Goal: Find specific page/section: Find specific page/section

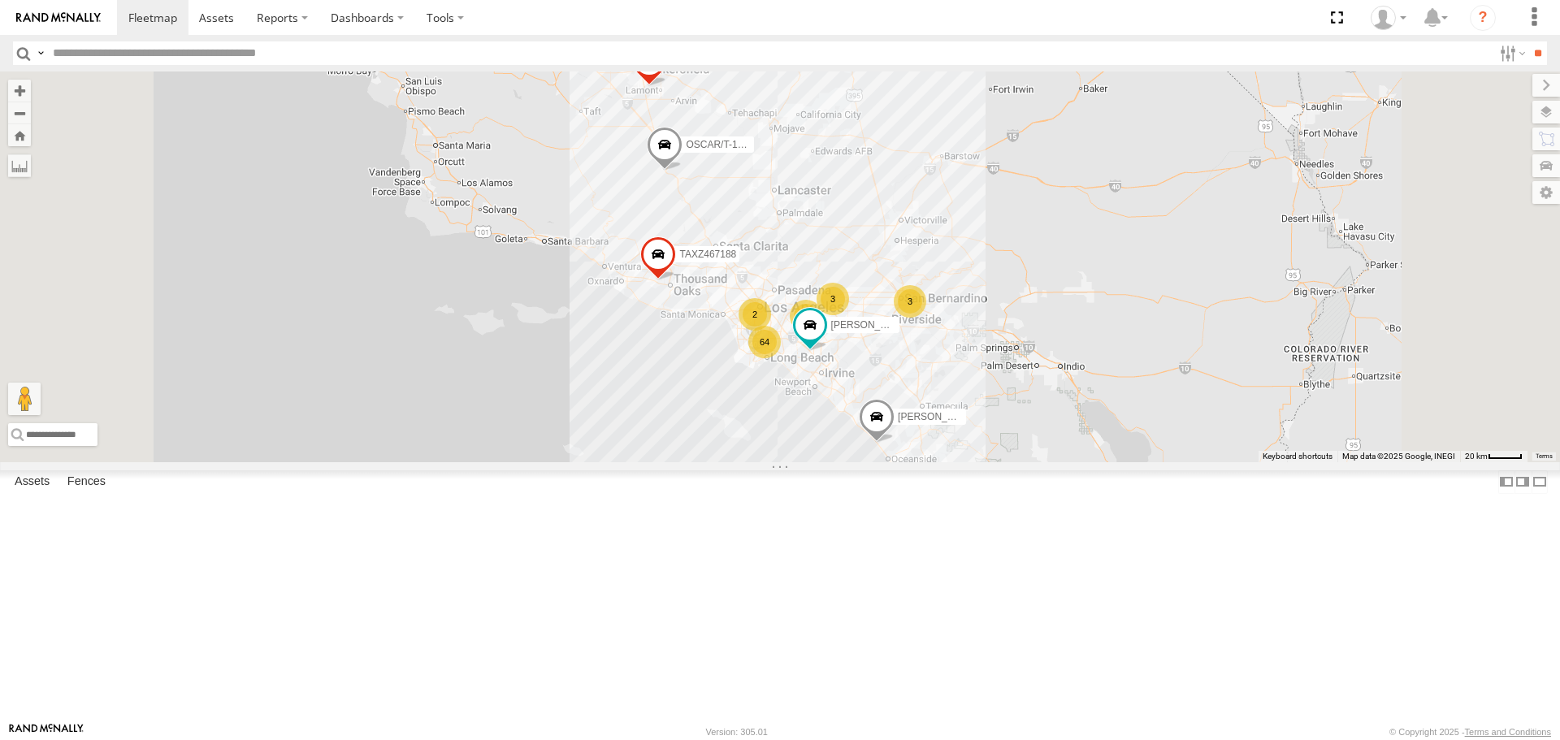
click at [940, 373] on div "64 3 3 TAXZ467188 6 JUSTIN/T-1628 LARS/272077 OSCAR/T-1668 2 LUIS CAMPOS" at bounding box center [780, 267] width 1560 height 390
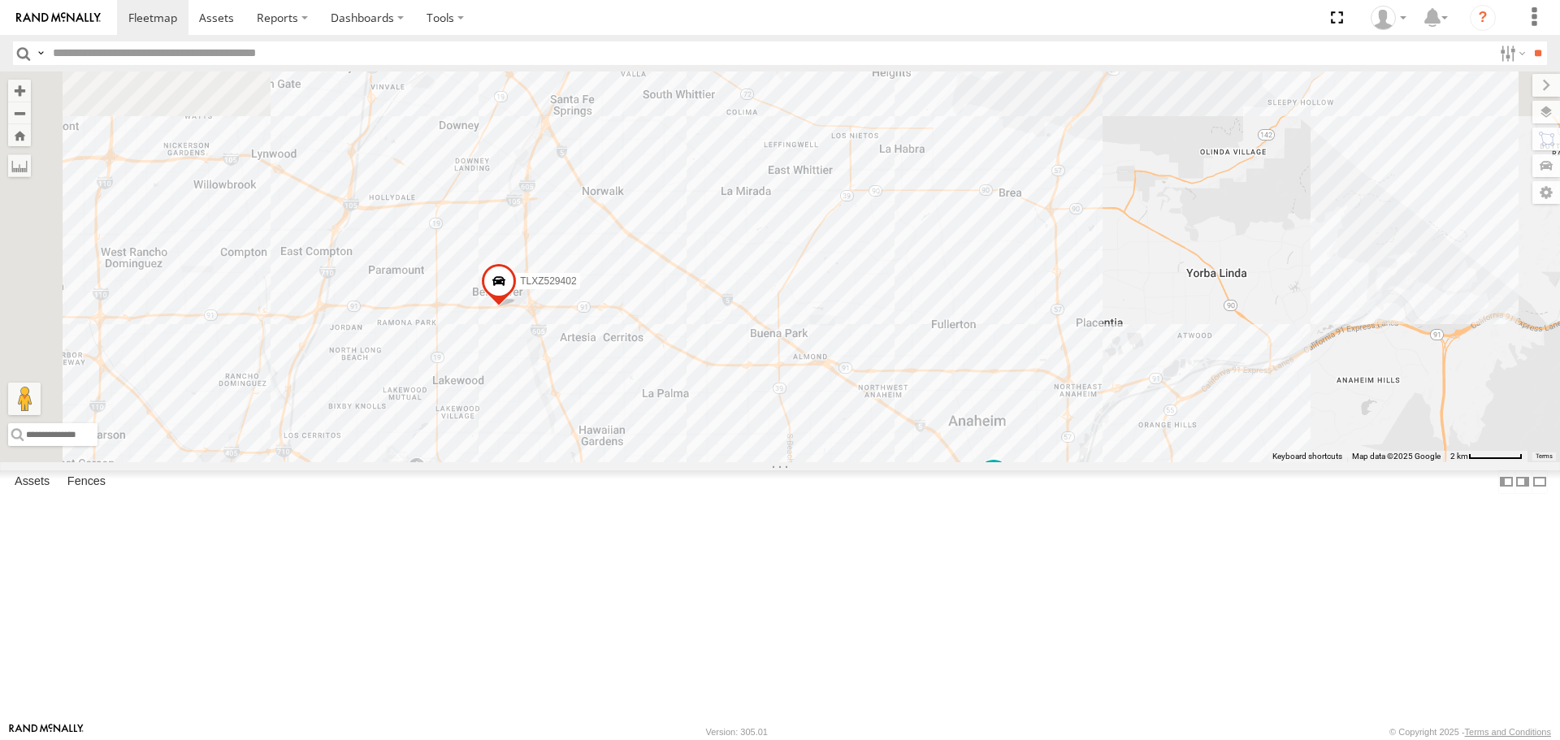
drag, startPoint x: 849, startPoint y: 270, endPoint x: 1025, endPoint y: 491, distance: 282.2
click at [1073, 462] on div "TAXZ467188 JUSTIN/T-1628 LARS/272077 OSCAR/T-1668 LUIS CAMPOS TLXZ529402" at bounding box center [780, 267] width 1560 height 390
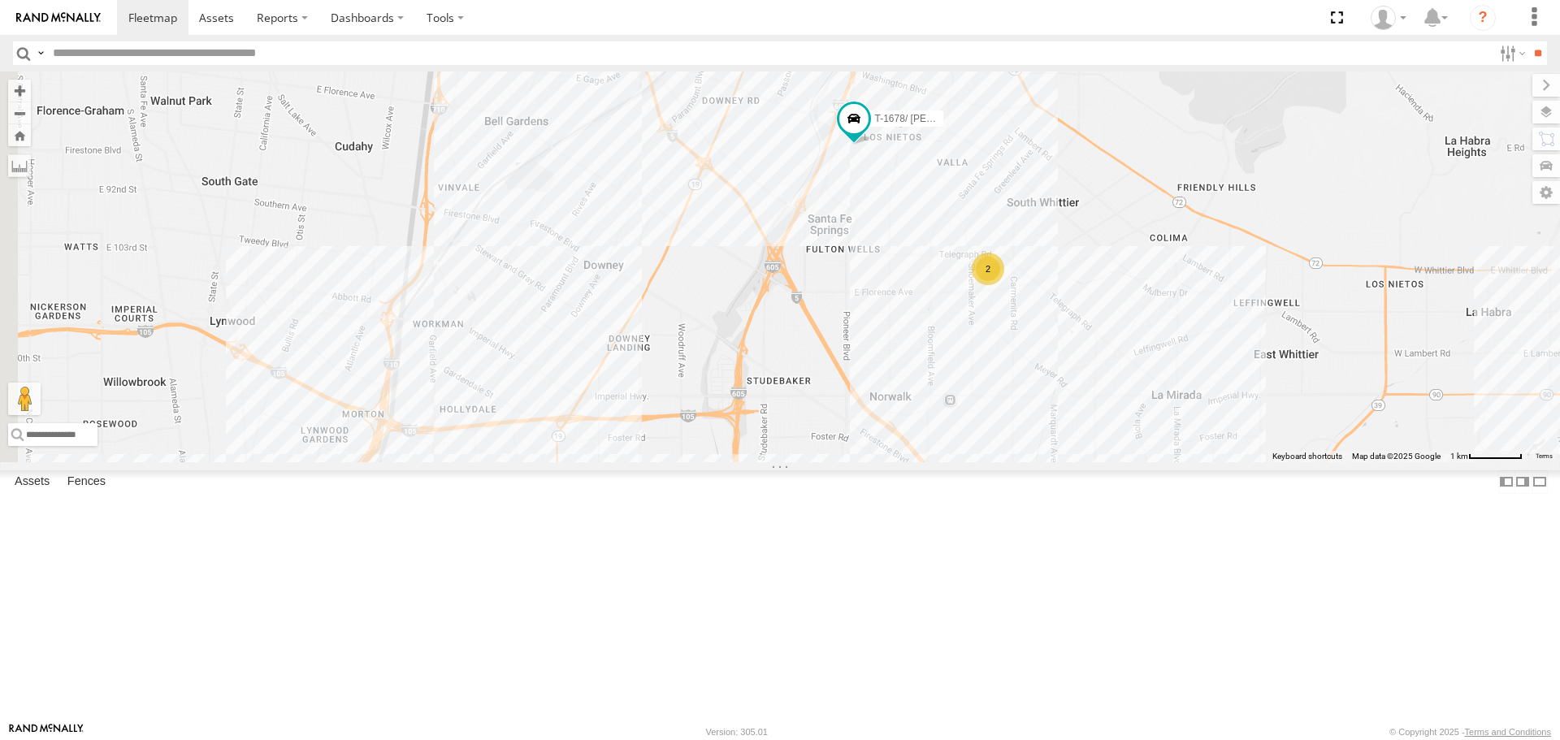
drag, startPoint x: 782, startPoint y: 253, endPoint x: 1070, endPoint y: 339, distance: 300.2
click at [1070, 339] on div "TAXZ467188 JUSTIN/T-1628 LARS/272077 OSCAR/T-1668 LUIS CAMPOS TLXZ529402 LARS/T…" at bounding box center [780, 267] width 1560 height 390
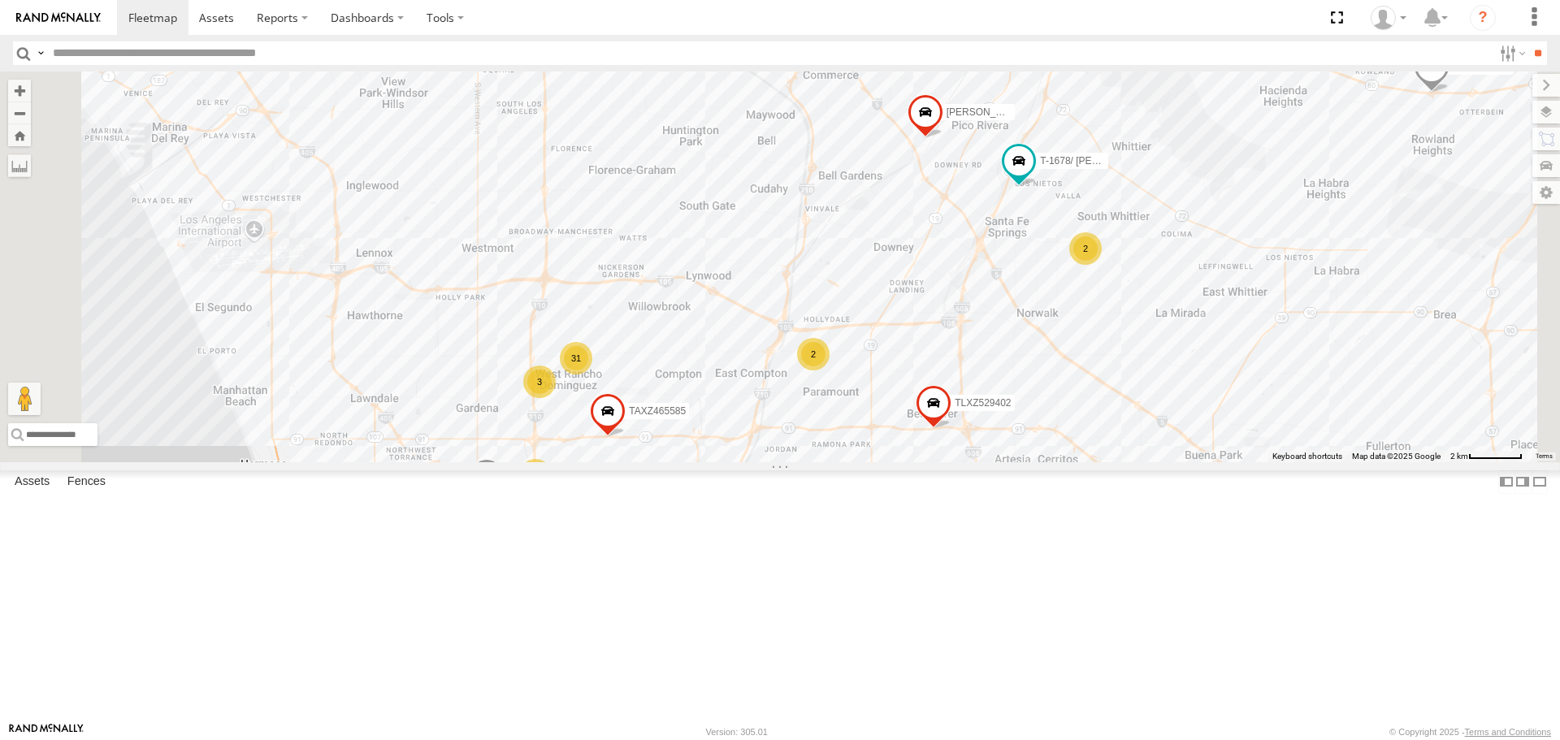
drag, startPoint x: 834, startPoint y: 468, endPoint x: 954, endPoint y: 421, distance: 129.2
click at [956, 423] on div "TAXZ467188 JUSTIN/T-1628 LARS/272077 OSCAR/T-1668 LUIS CAMPOS TLXZ529402 LARS/T…" at bounding box center [780, 267] width 1560 height 390
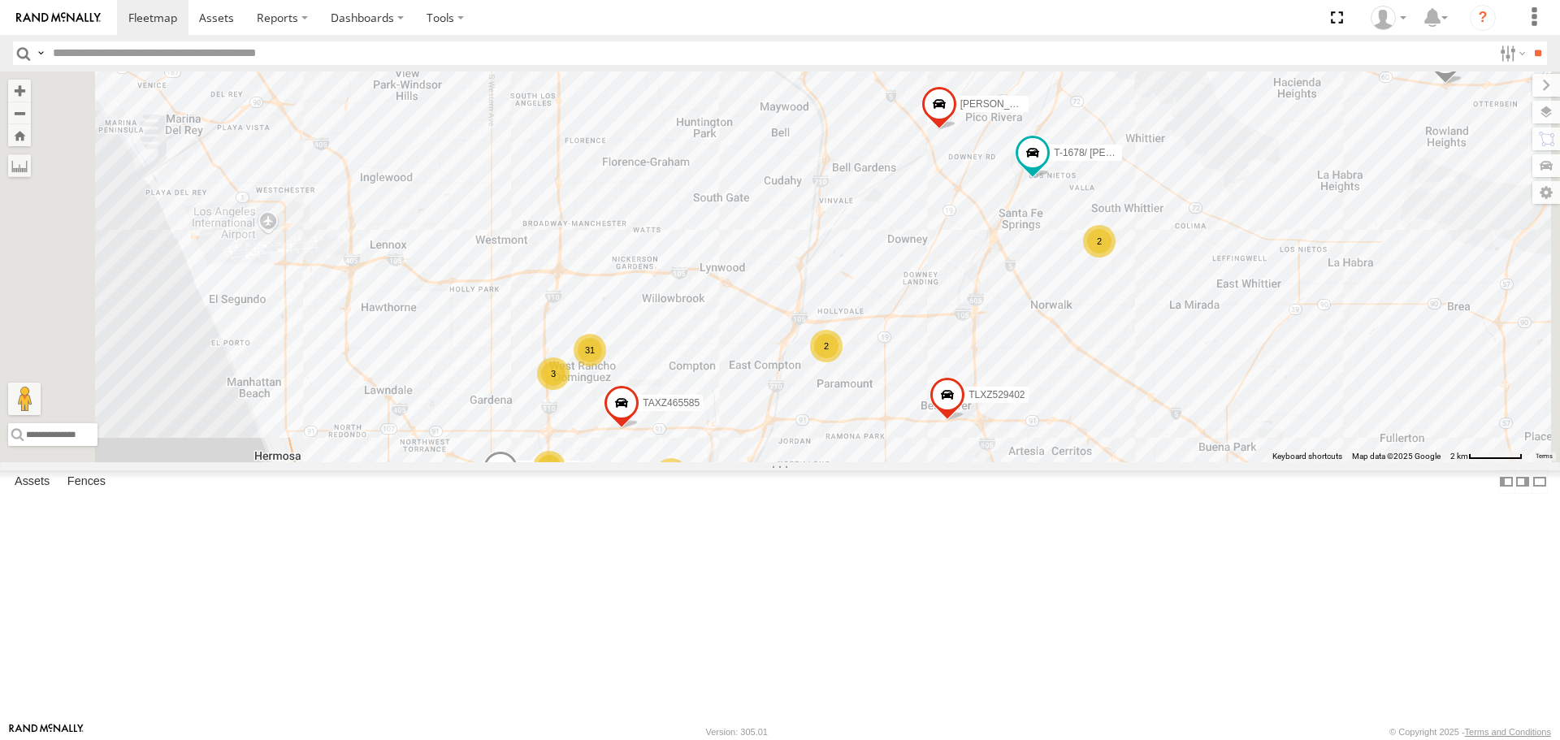
drag, startPoint x: 211, startPoint y: 54, endPoint x: 290, endPoint y: 59, distance: 79.0
click at [216, 54] on input "text" at bounding box center [769, 53] width 1446 height 24
type input "*****"
click at [1528, 41] on input "**" at bounding box center [1537, 53] width 19 height 24
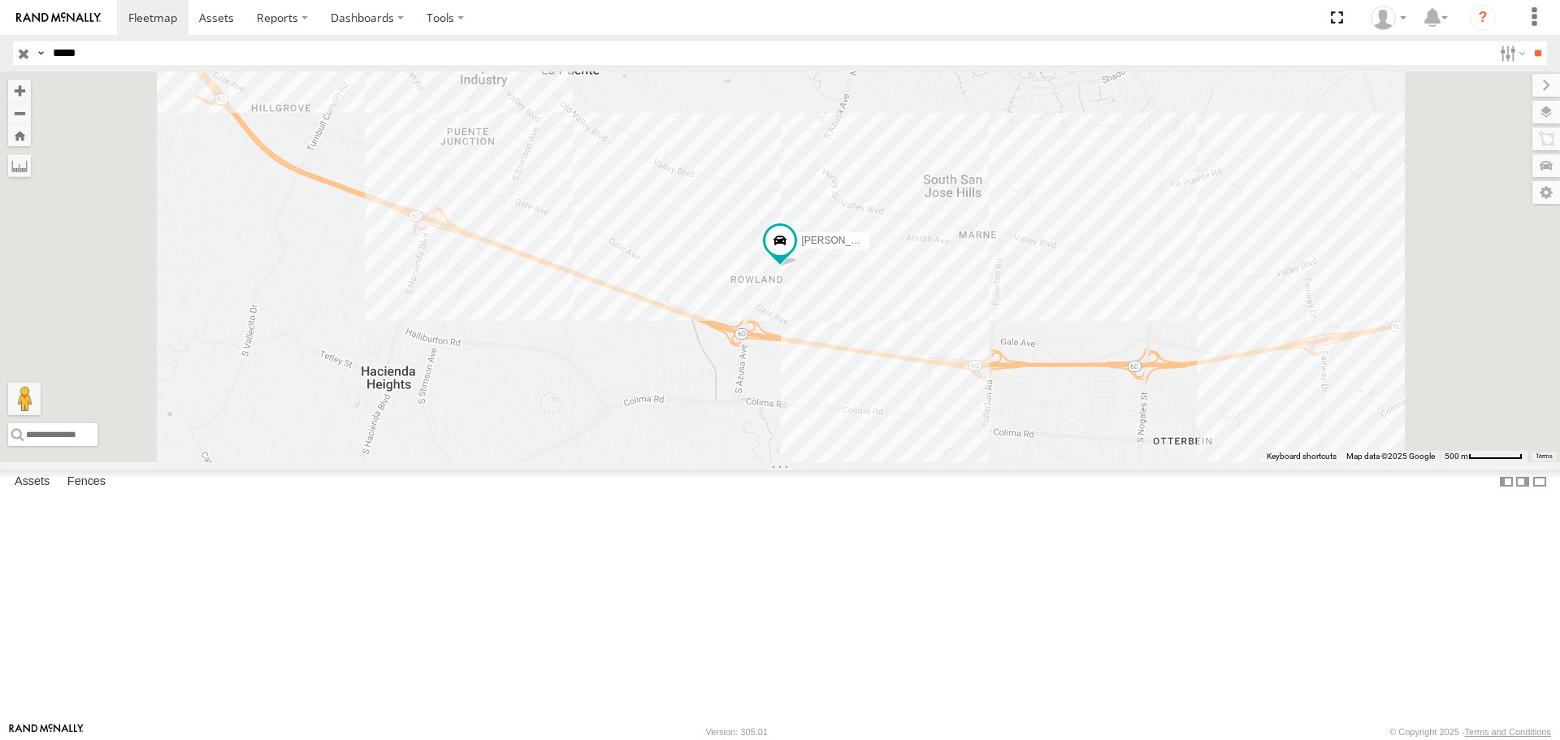
click at [71, 20] on img at bounding box center [58, 17] width 85 height 11
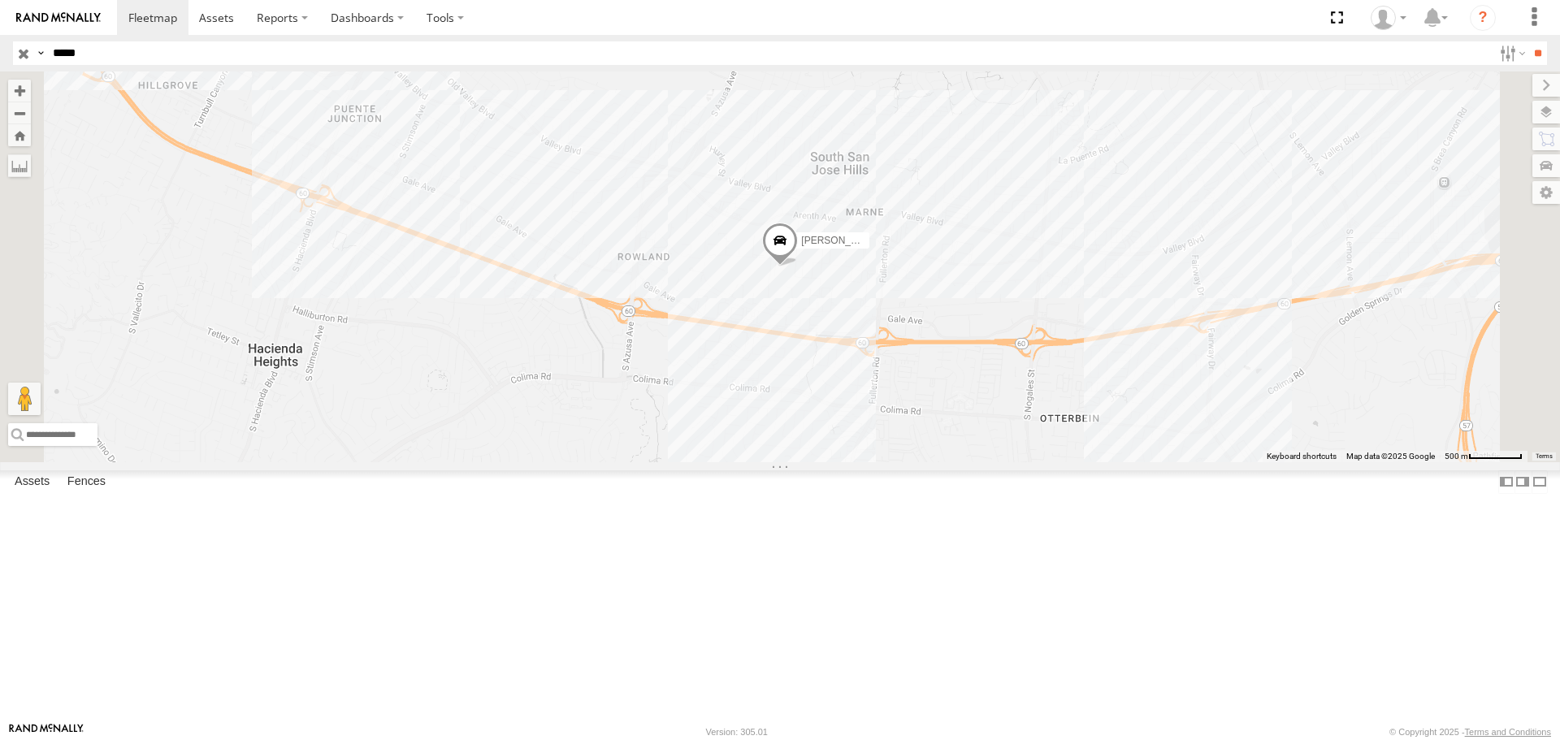
click at [17, 59] on input "button" at bounding box center [23, 53] width 21 height 24
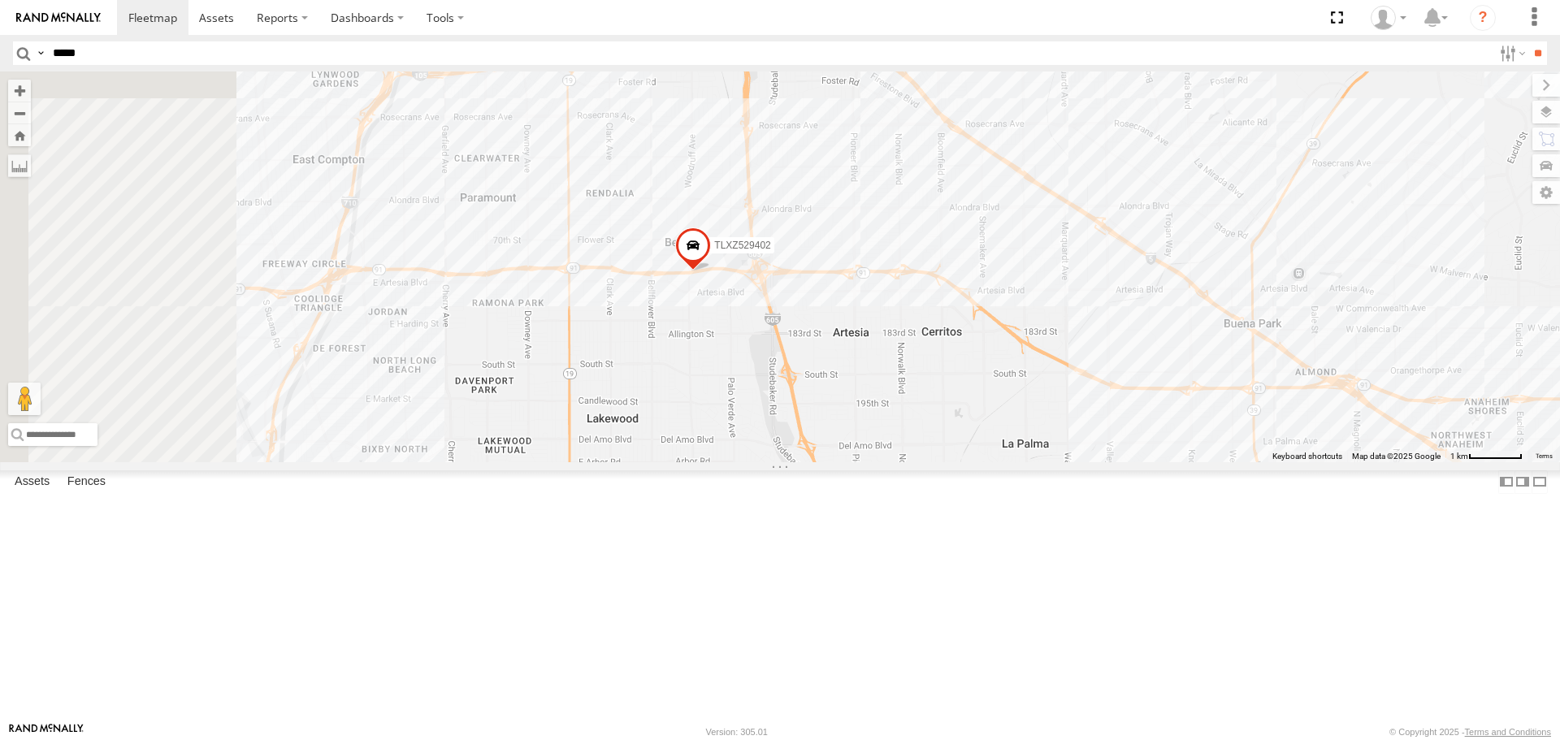
drag, startPoint x: 696, startPoint y: 505, endPoint x: 1068, endPoint y: 153, distance: 512.1
click at [1068, 153] on div "TAXZ467188 [PERSON_NAME]/T-1628 [PERSON_NAME]/272077 OSCAR/T-1668 [PERSON_NAME]…" at bounding box center [780, 267] width 1560 height 390
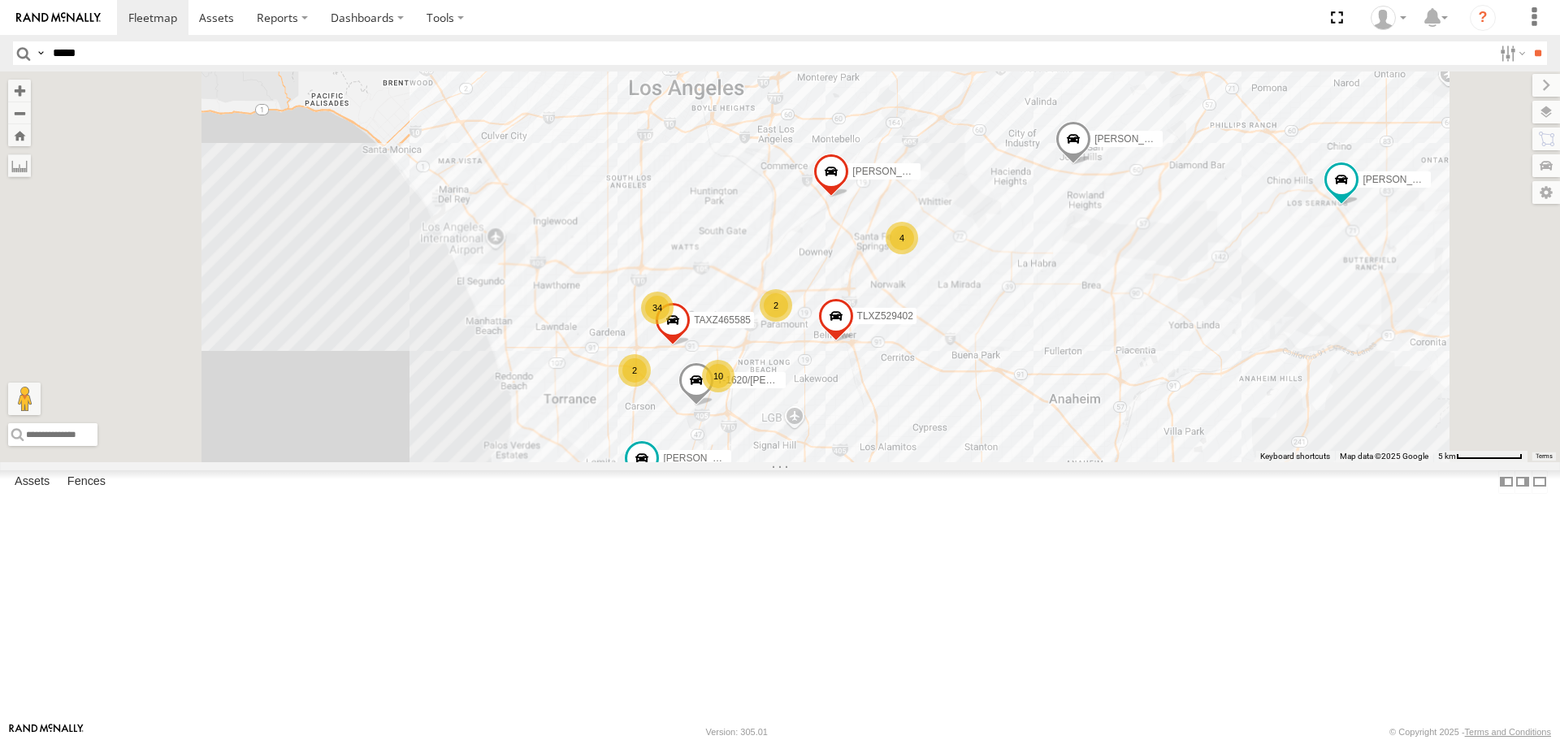
drag, startPoint x: 876, startPoint y: 478, endPoint x: 876, endPoint y: 547, distance: 69.1
click at [876, 462] on div "TAXZ467188 [PERSON_NAME]/T-1628 [PERSON_NAME]/272077 OSCAR/T-1668 [PERSON_NAME]…" at bounding box center [780, 267] width 1560 height 390
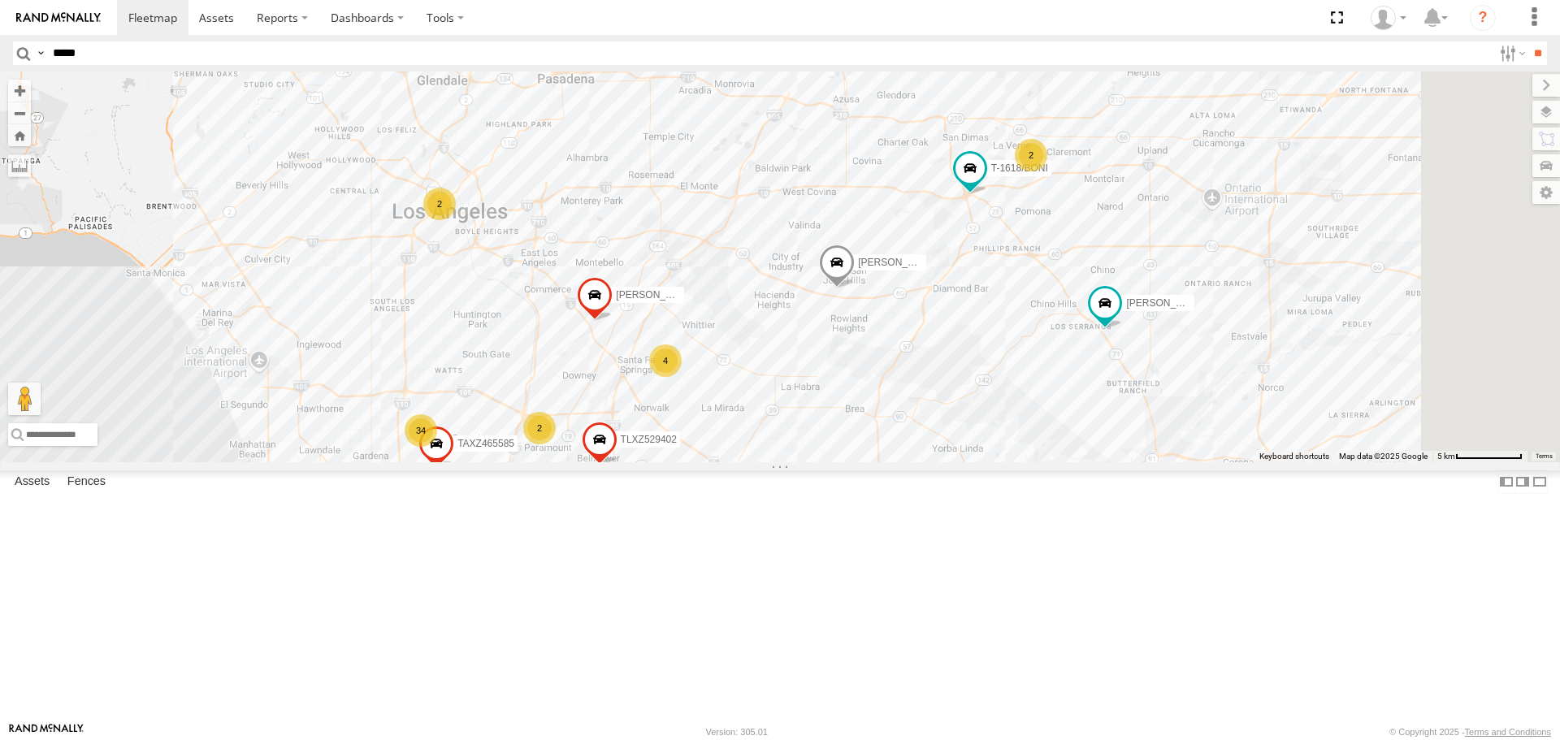
drag, startPoint x: 1325, startPoint y: 298, endPoint x: 1207, endPoint y: 324, distance: 120.6
click at [1197, 327] on div "TAXZ467188 [PERSON_NAME]/T-1628 [PERSON_NAME]/272077 OSCAR/T-1668 [PERSON_NAME]…" at bounding box center [780, 267] width 1560 height 390
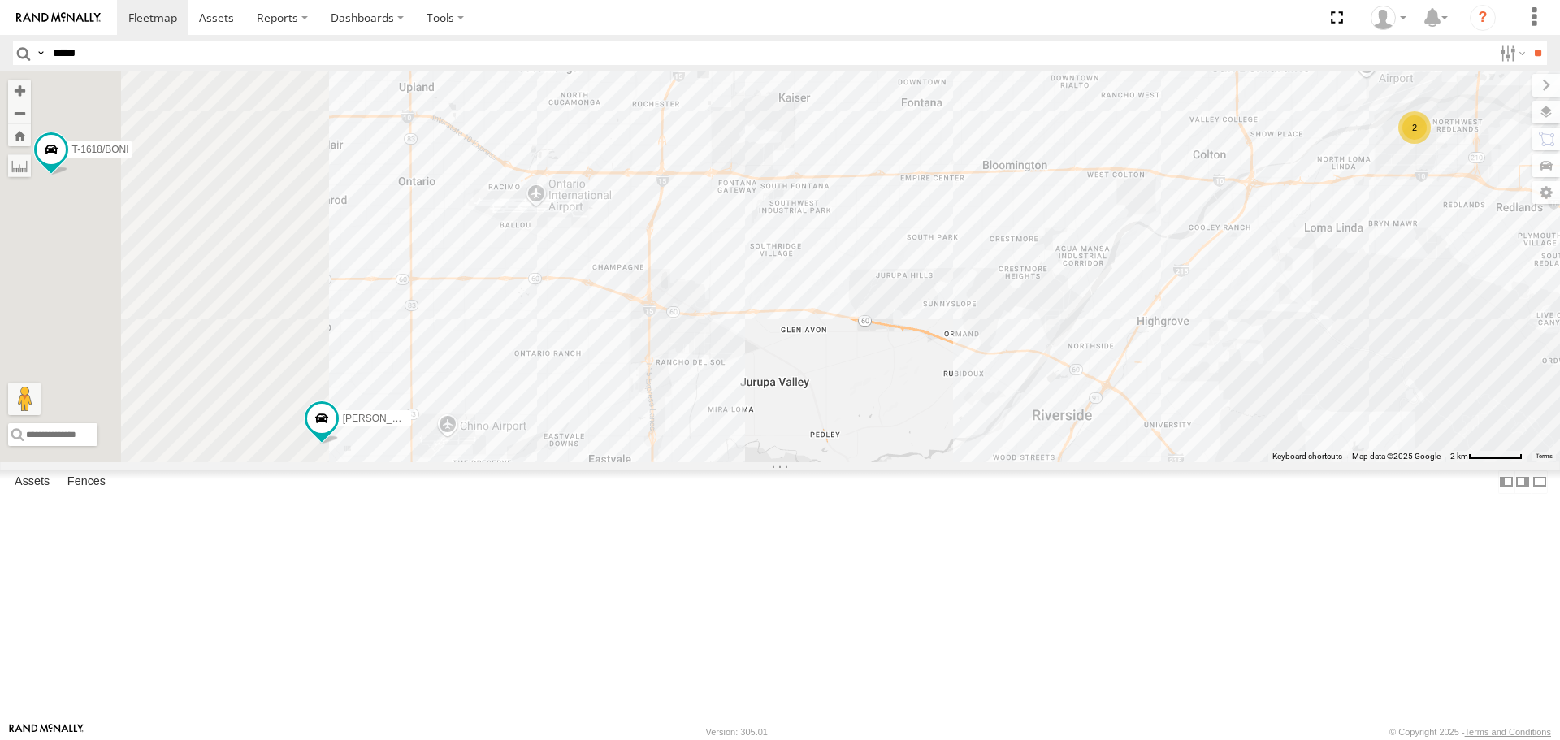
drag, startPoint x: 679, startPoint y: 483, endPoint x: 1317, endPoint y: 454, distance: 638.5
click at [1317, 454] on div "TAXZ467188 [PERSON_NAME]/T-1628 [PERSON_NAME]/272077 OSCAR/T-1668 [PERSON_NAME]…" at bounding box center [780, 267] width 1560 height 390
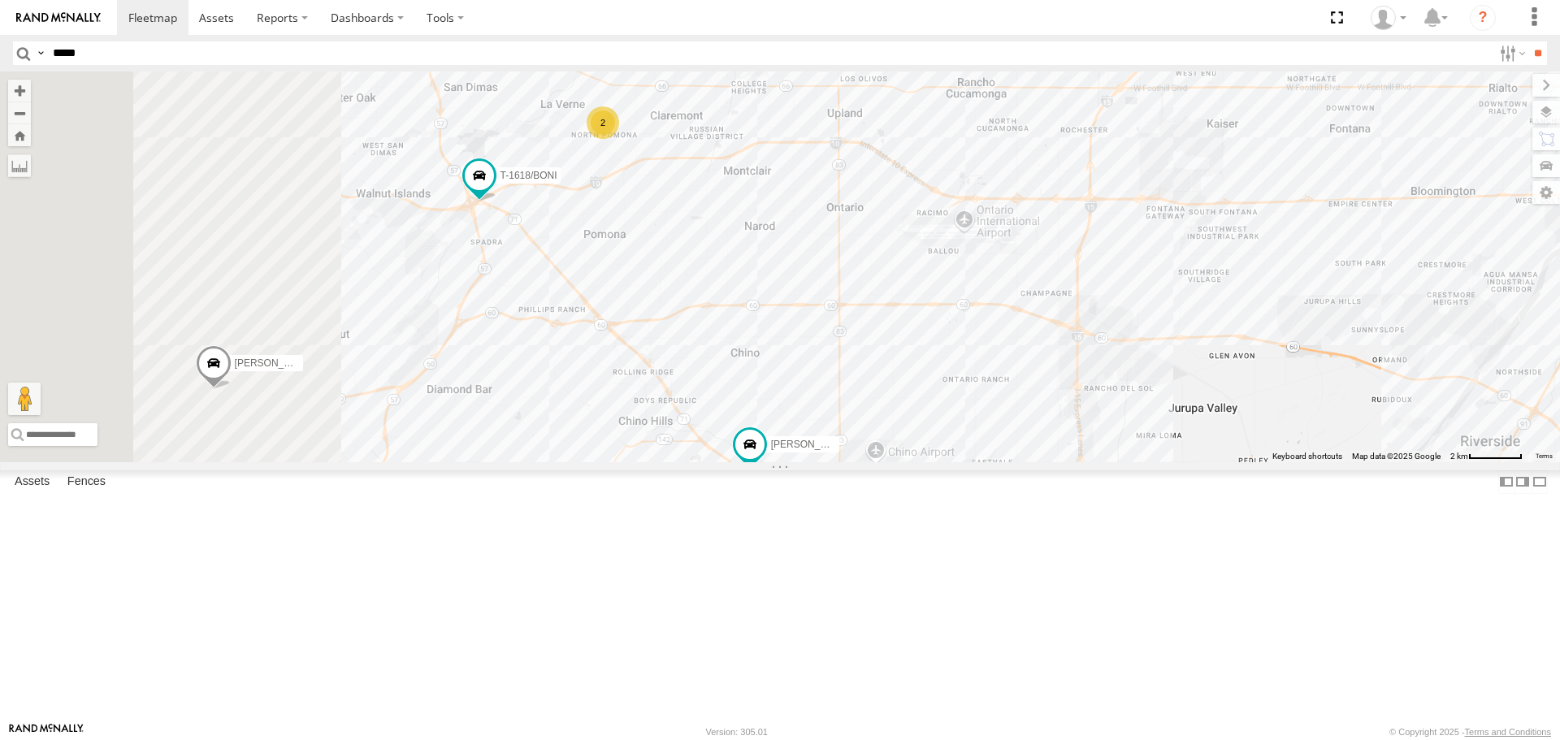
drag, startPoint x: 928, startPoint y: 396, endPoint x: 1148, endPoint y: 397, distance: 220.2
click at [1219, 405] on div "TAXZ467188 [PERSON_NAME]/T-1628 [PERSON_NAME]/272077 OSCAR/T-1668 [PERSON_NAME]…" at bounding box center [780, 267] width 1560 height 390
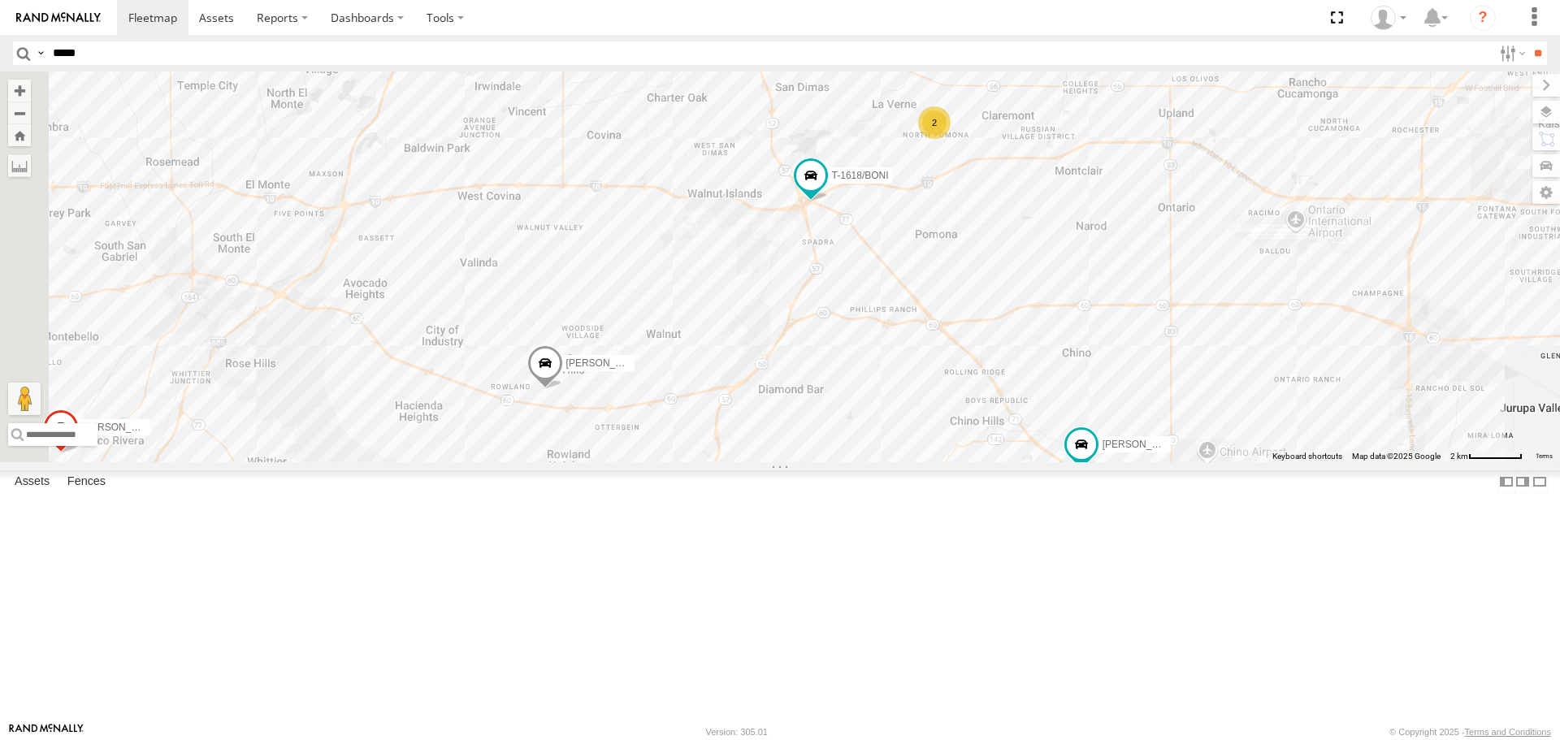
drag, startPoint x: 842, startPoint y: 440, endPoint x: 880, endPoint y: 437, distance: 38.3
click at [885, 438] on div "TAXZ467188 [PERSON_NAME]/T-1628 [PERSON_NAME]/272077 OSCAR/T-1668 [PERSON_NAME]…" at bounding box center [780, 267] width 1560 height 390
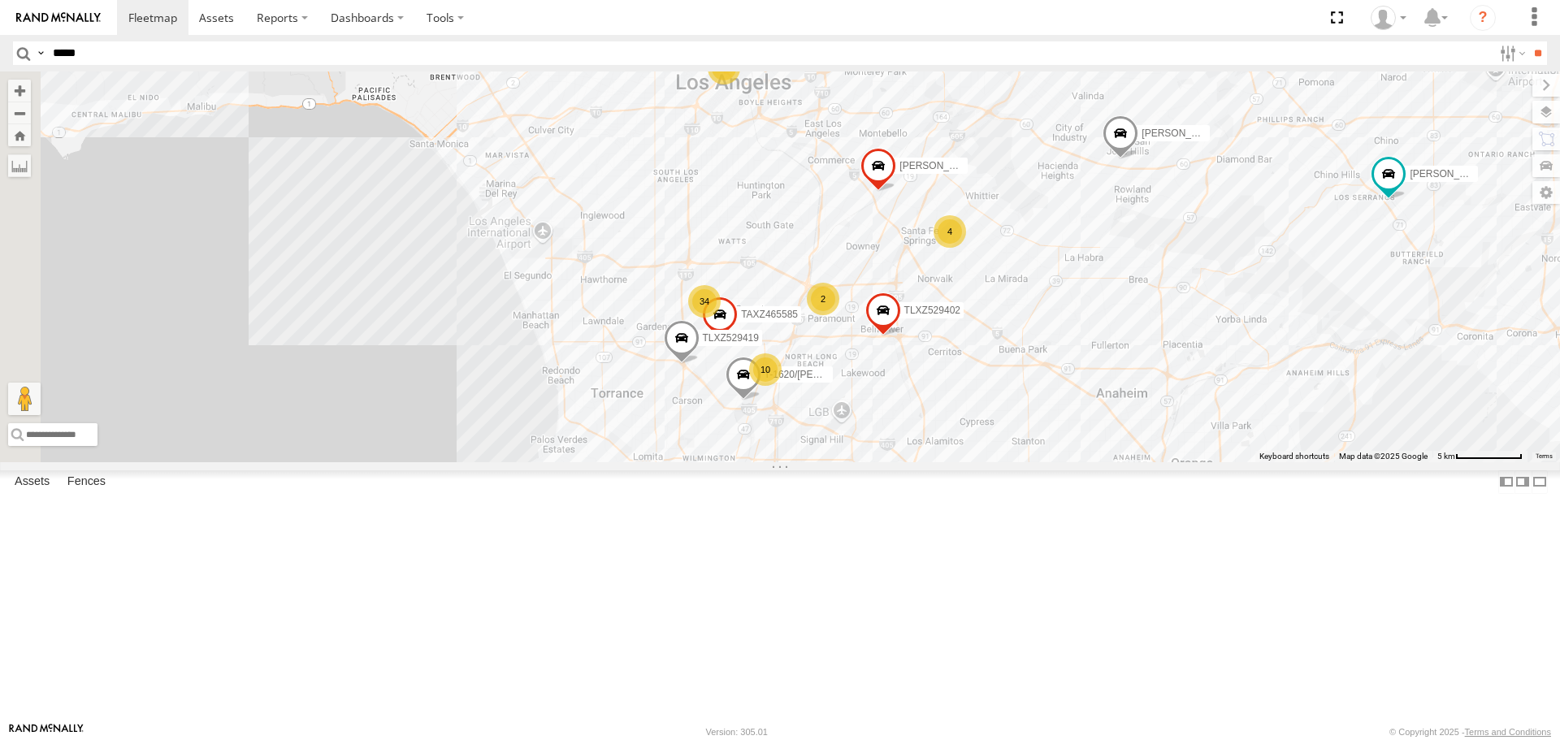
drag, startPoint x: 683, startPoint y: 474, endPoint x: 1183, endPoint y: 284, distance: 534.3
click at [1183, 284] on div "TAXZ467188 [PERSON_NAME]/T-1628 [PERSON_NAME]/272077 OSCAR/T-1668 [PERSON_NAME]…" at bounding box center [780, 267] width 1560 height 390
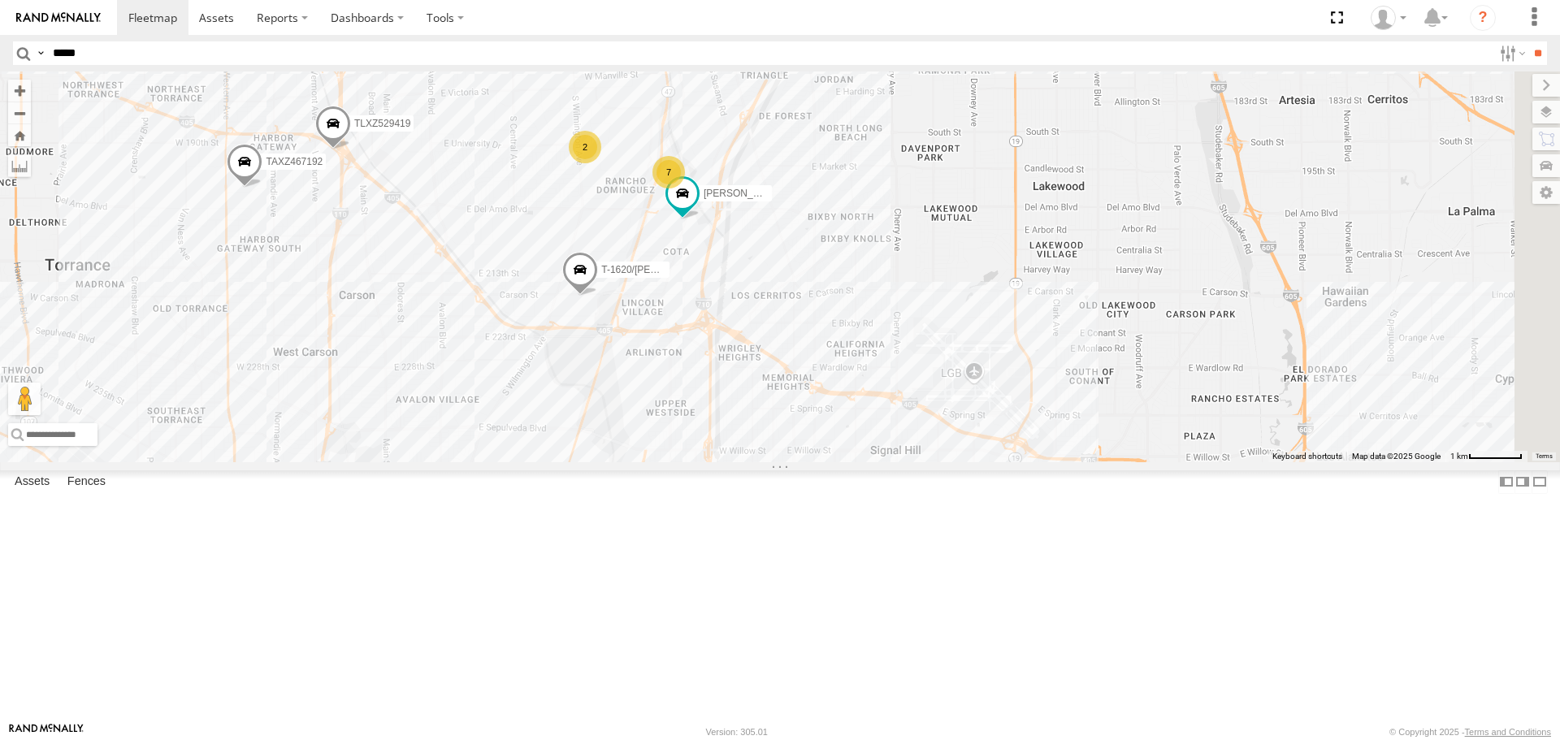
drag, startPoint x: 963, startPoint y: 563, endPoint x: 684, endPoint y: 401, distance: 322.6
click at [684, 401] on div "TAXZ467188 [PERSON_NAME]/T-1628 [PERSON_NAME]/272077 OSCAR/T-1668 [PERSON_NAME]…" at bounding box center [780, 267] width 1560 height 390
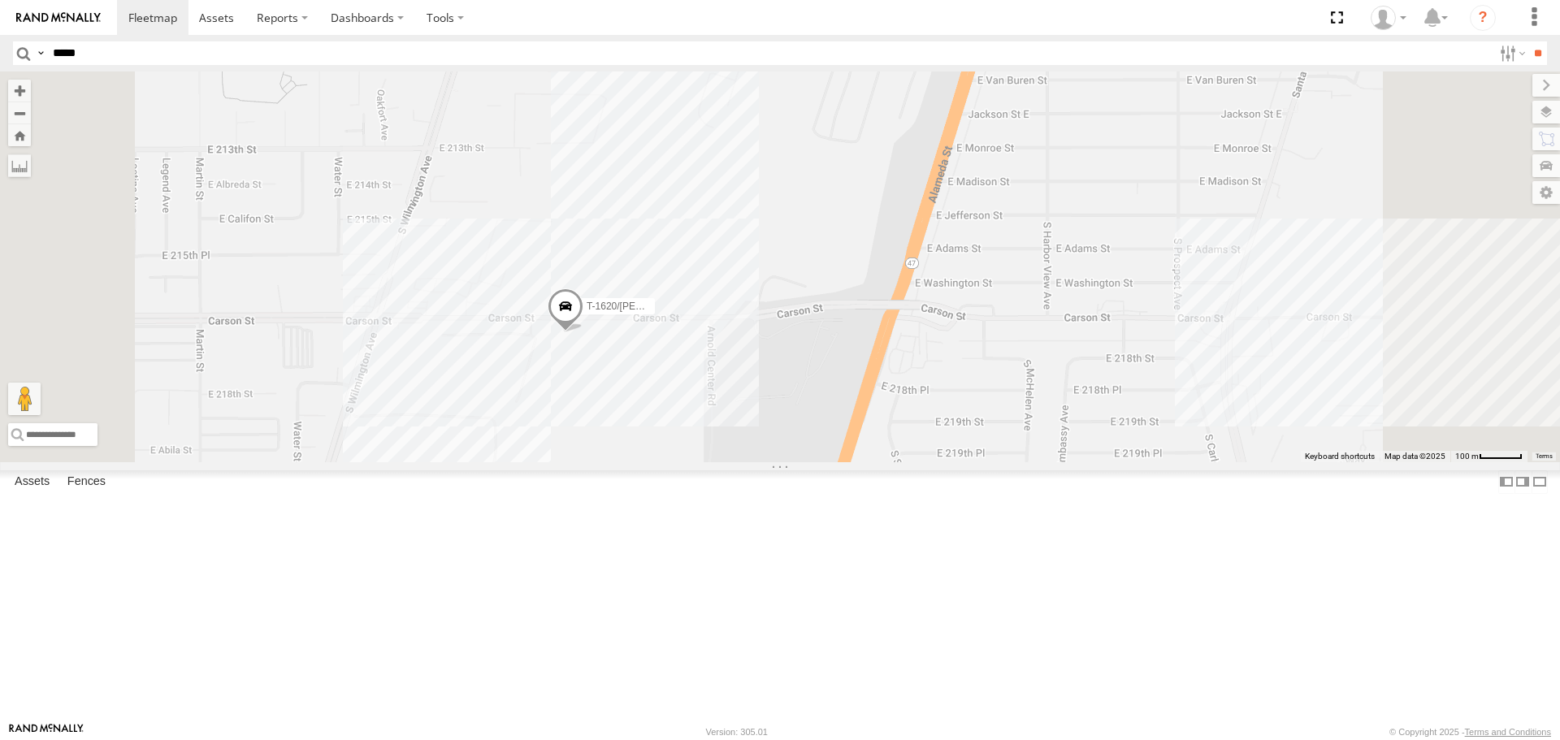
click at [772, 462] on div "TAXZ467188 [PERSON_NAME]/T-1628 [PERSON_NAME]/272077 OSCAR/T-1668 [PERSON_NAME]…" at bounding box center [780, 267] width 1560 height 390
click at [610, 340] on div "TAXZ467188 [PERSON_NAME]/T-1628 [PERSON_NAME]/272077 OSCAR/T-1668 [PERSON_NAME]…" at bounding box center [780, 267] width 1560 height 390
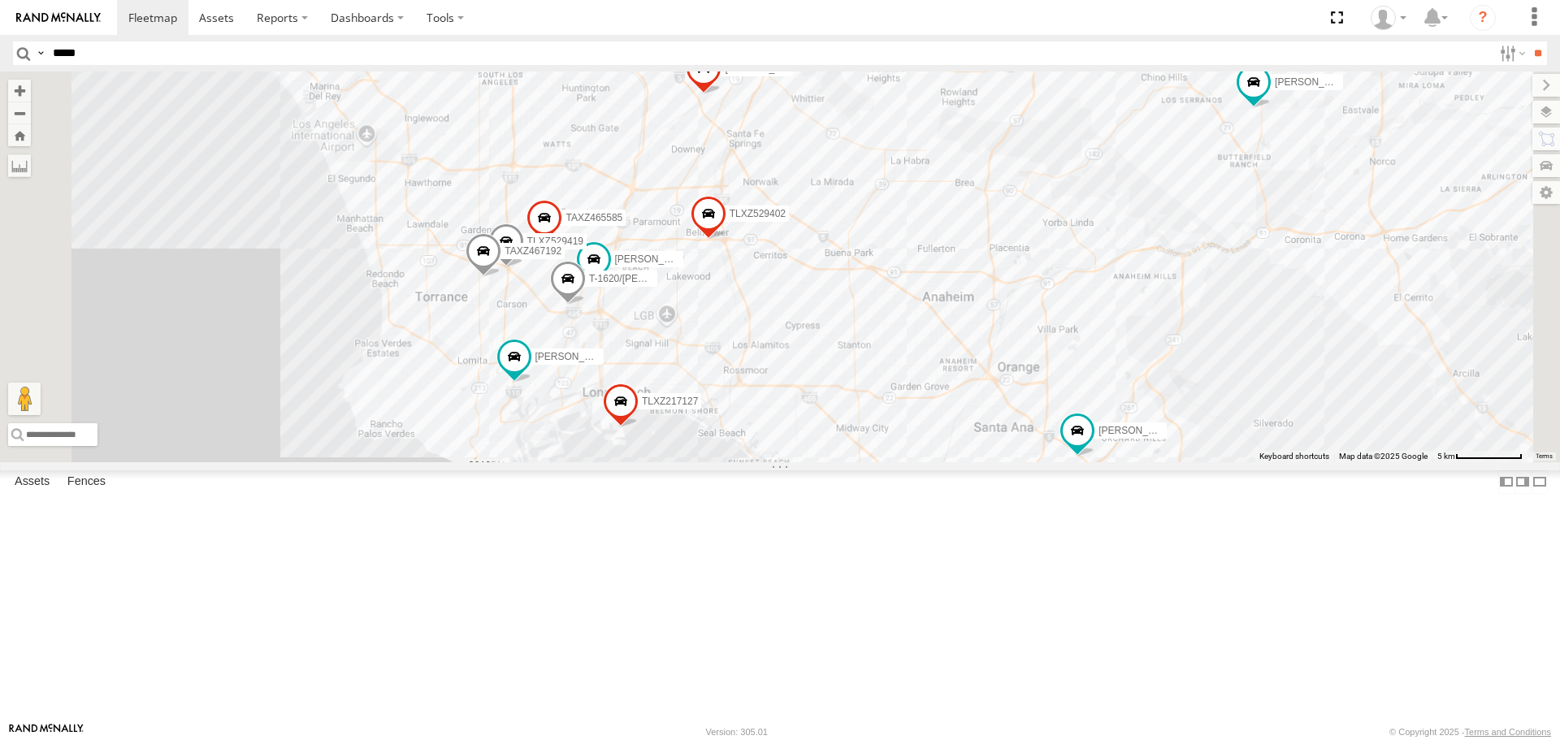
drag, startPoint x: 798, startPoint y: 319, endPoint x: 941, endPoint y: 429, distance: 180.2
click at [941, 429] on div "TAXZ467188 [PERSON_NAME]/T-1628 [PERSON_NAME]/272077 OSCAR/T-1668 [PERSON_NAME]…" at bounding box center [780, 267] width 1560 height 390
